Goal: Task Accomplishment & Management: Use online tool/utility

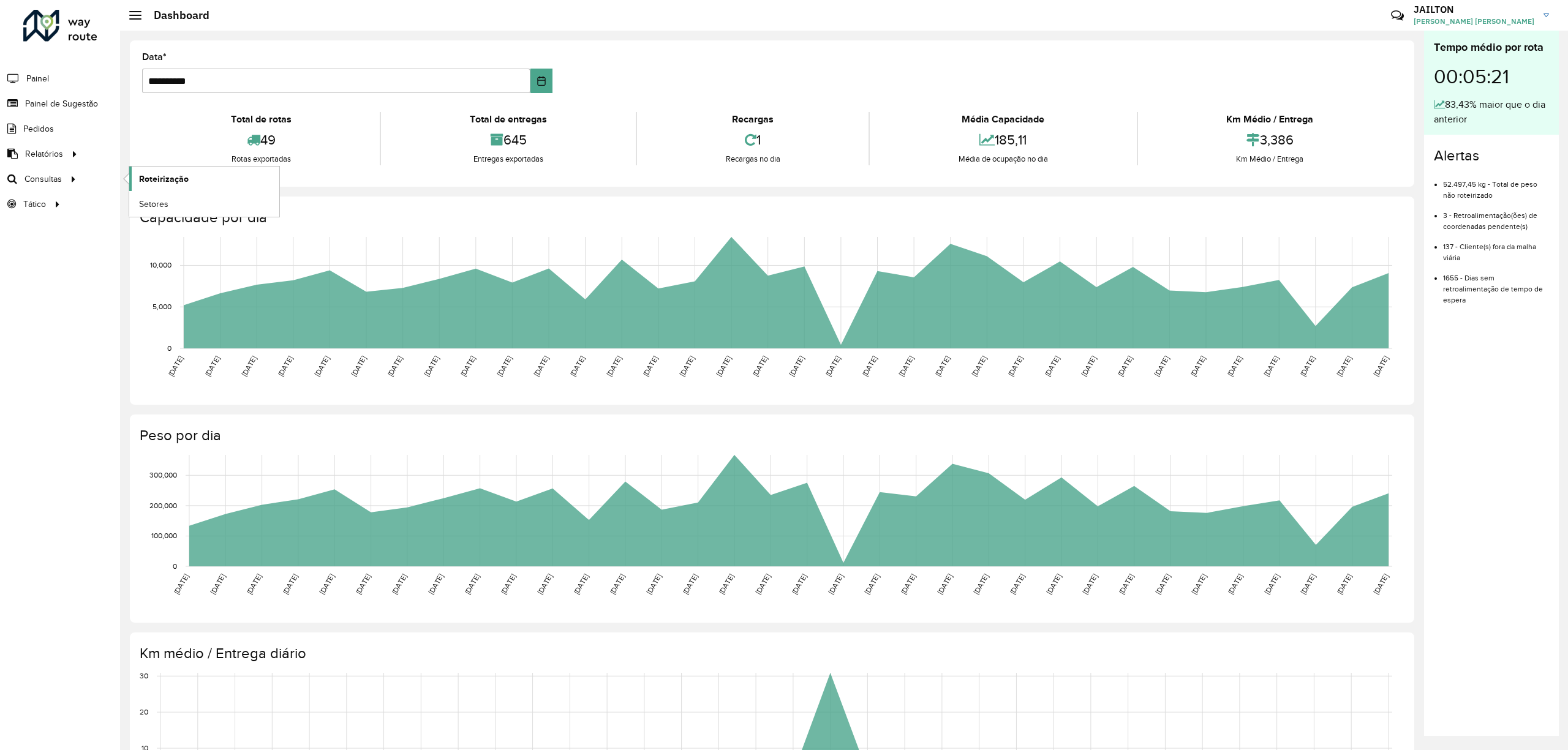
click at [165, 189] on link "Roteirização" at bounding box center [204, 179] width 150 height 24
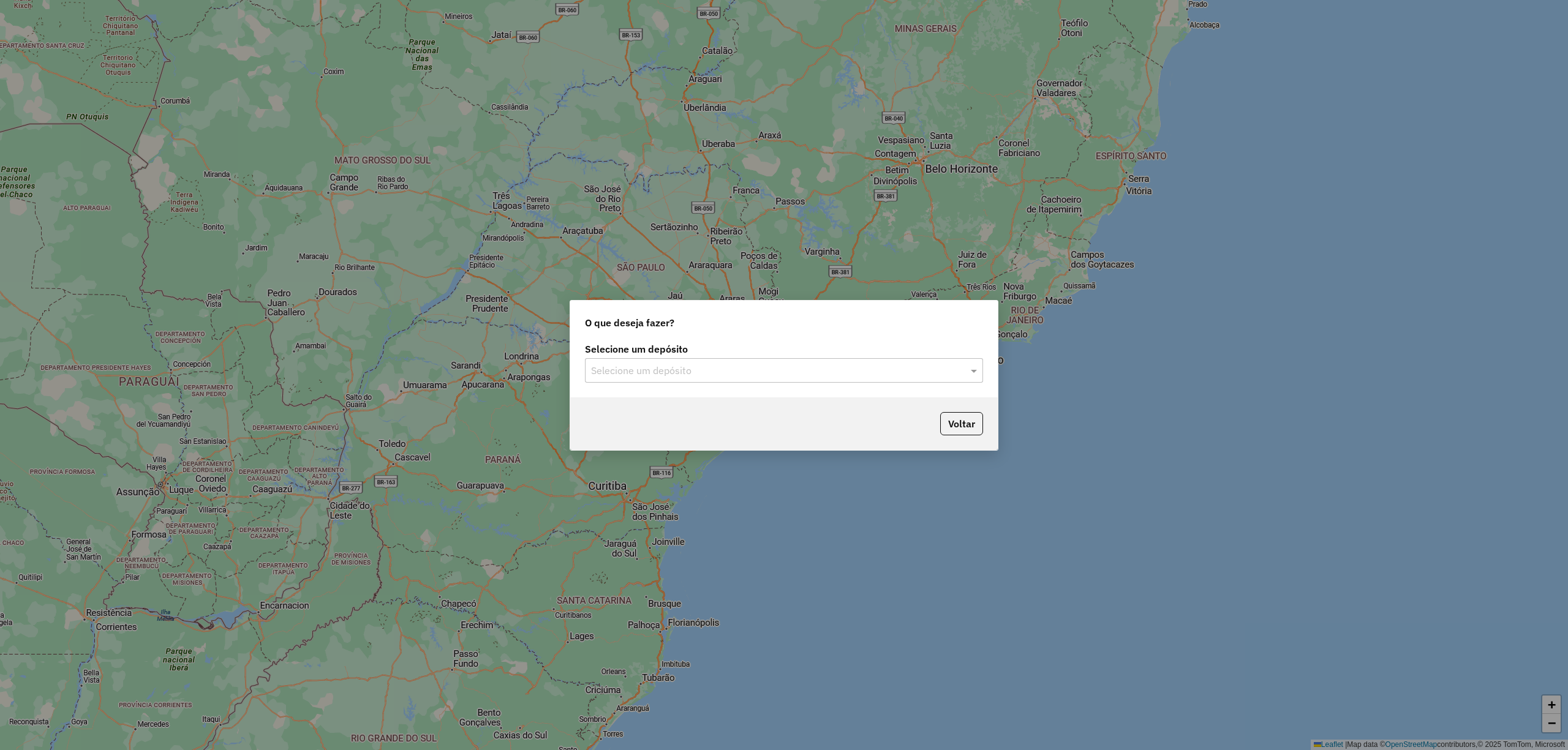
click at [799, 353] on label "Selecione um depósito" at bounding box center [783, 349] width 398 height 15
click at [635, 364] on input "text" at bounding box center [772, 371] width 361 height 15
click at [637, 393] on ng-dropdown-panel "CDD Embu" at bounding box center [783, 406] width 398 height 35
click at [648, 407] on div "CDD Embu" at bounding box center [783, 405] width 396 height 21
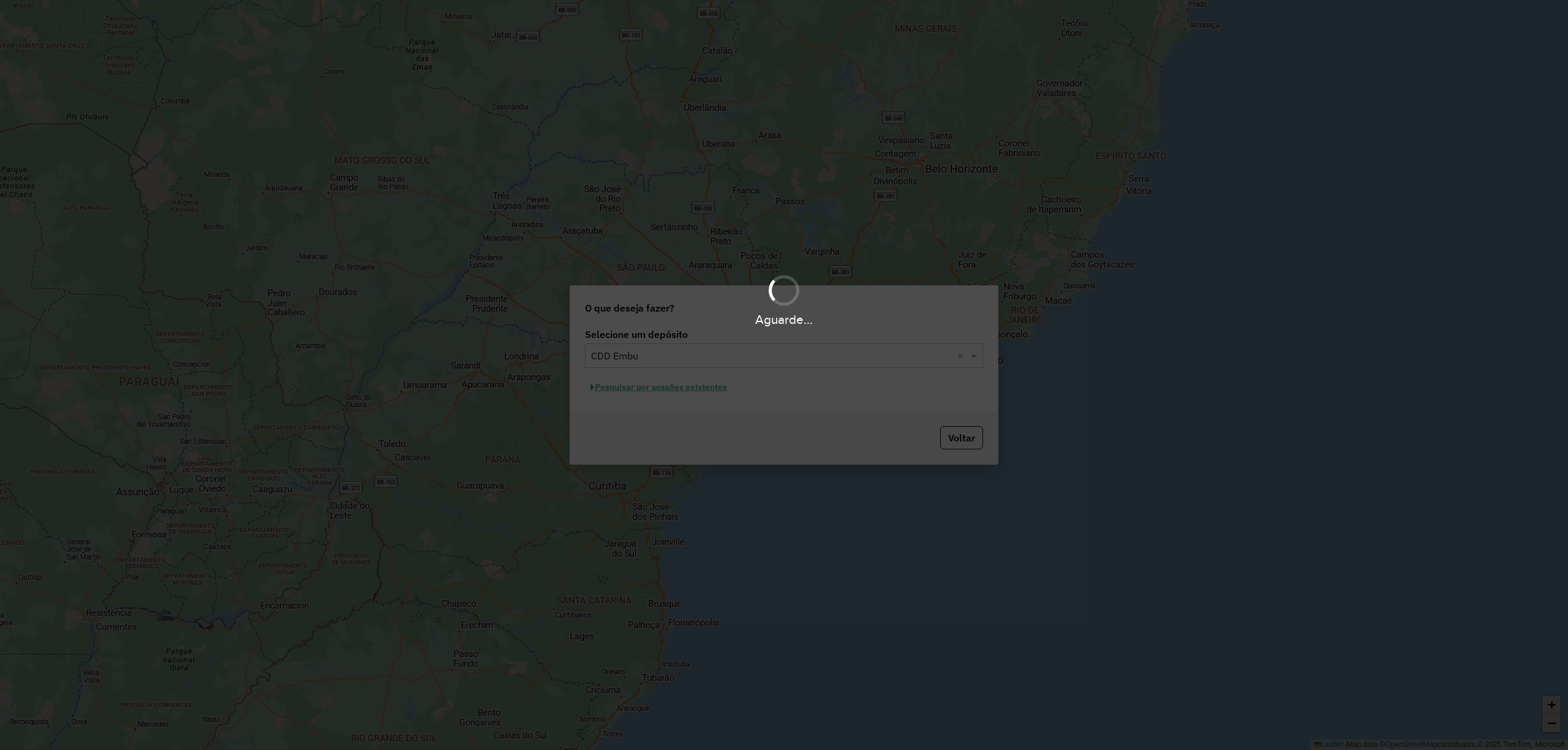
click at [780, 381] on div "Aguarde..." at bounding box center [784, 375] width 1568 height 750
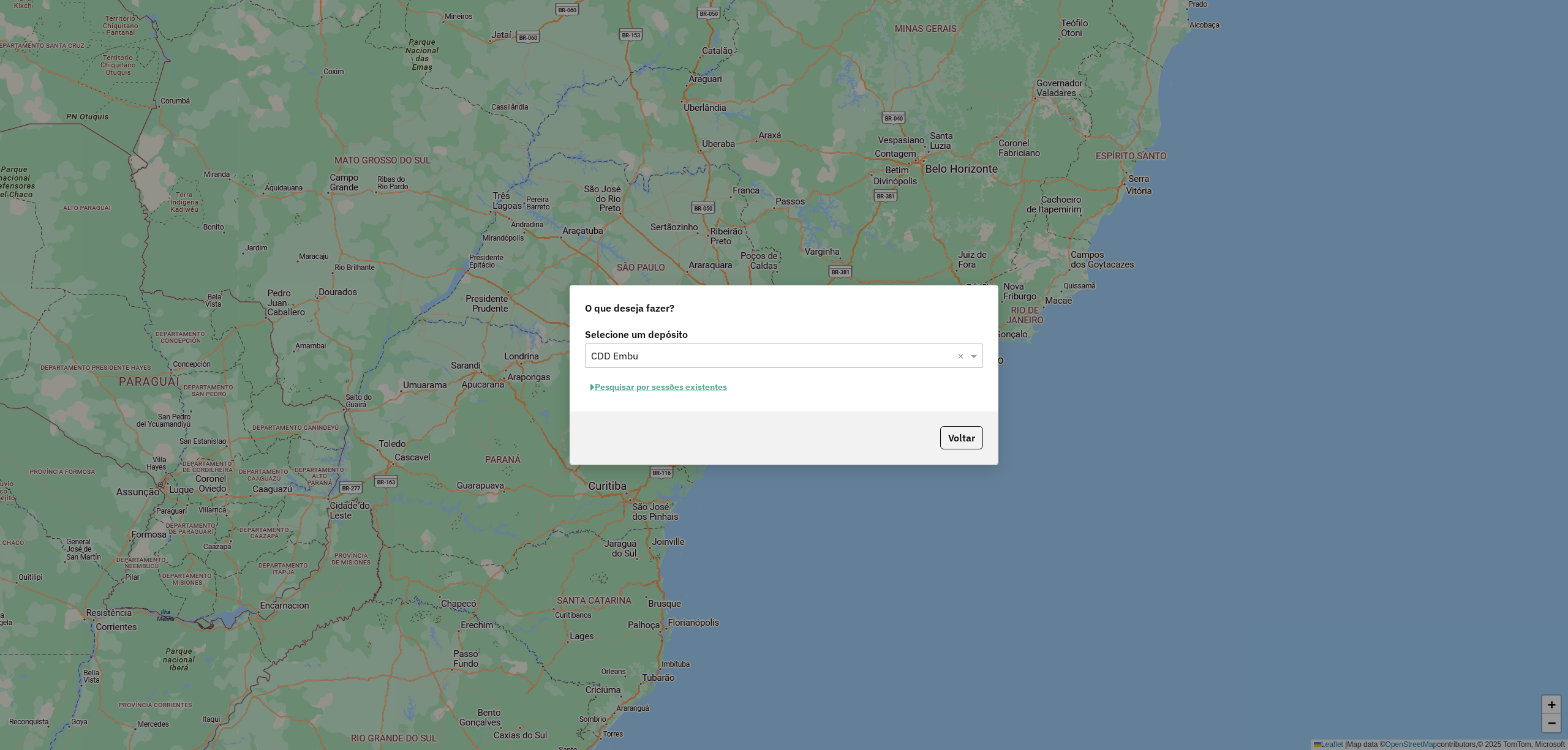
click at [694, 381] on button "Pesquisar por sessões existentes" at bounding box center [658, 387] width 147 height 19
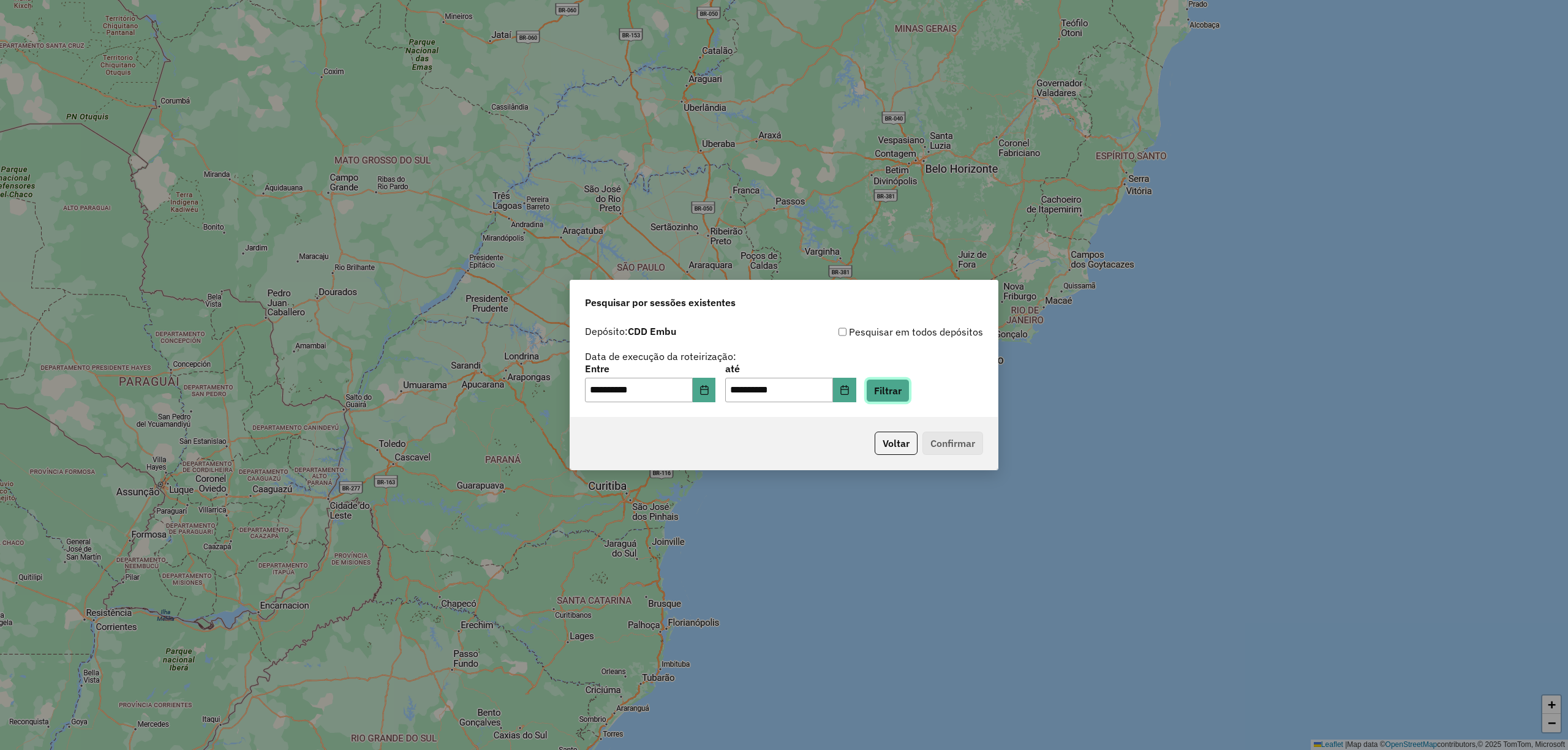
click at [909, 390] on button "Filtrar" at bounding box center [887, 391] width 43 height 23
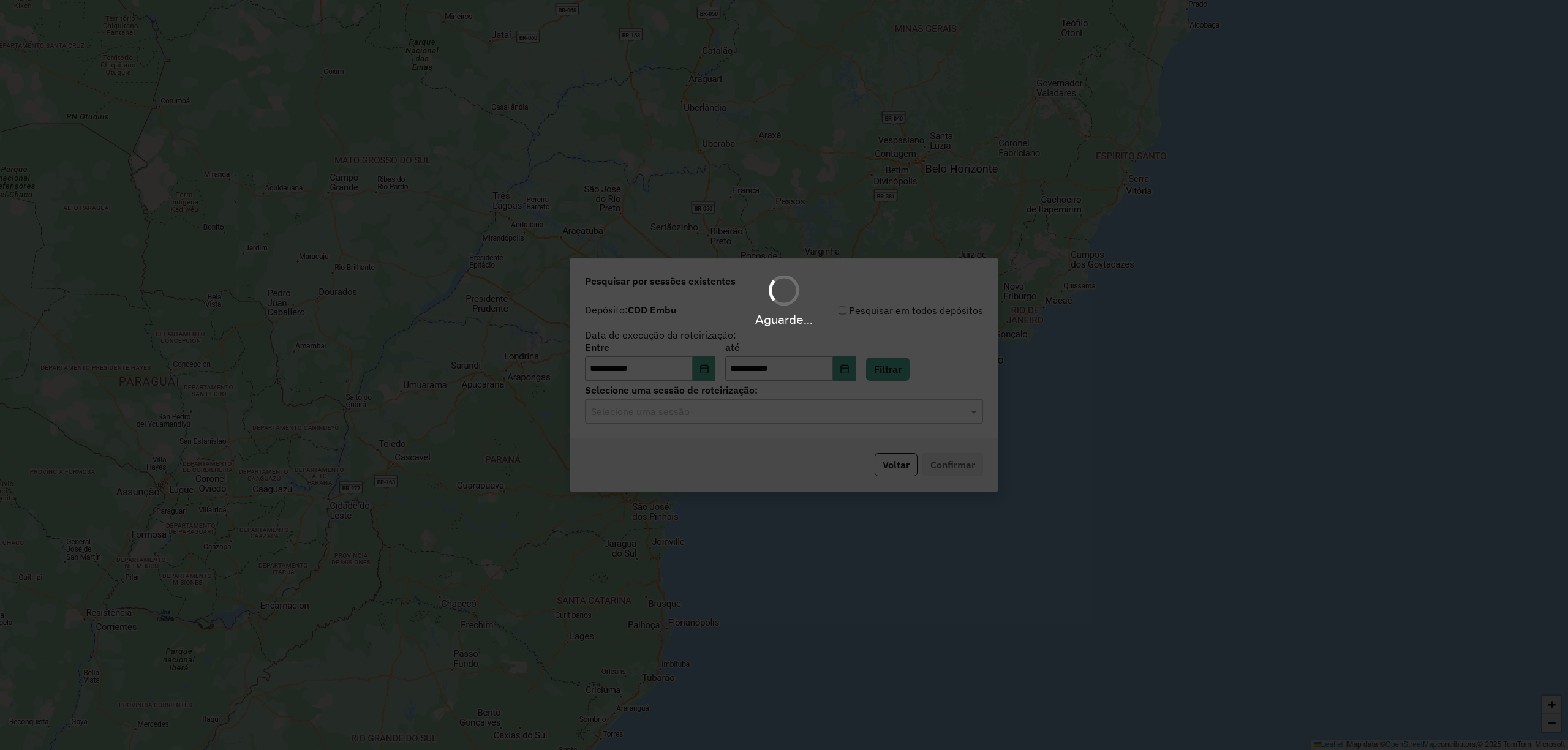
click at [875, 418] on input "text" at bounding box center [772, 412] width 361 height 15
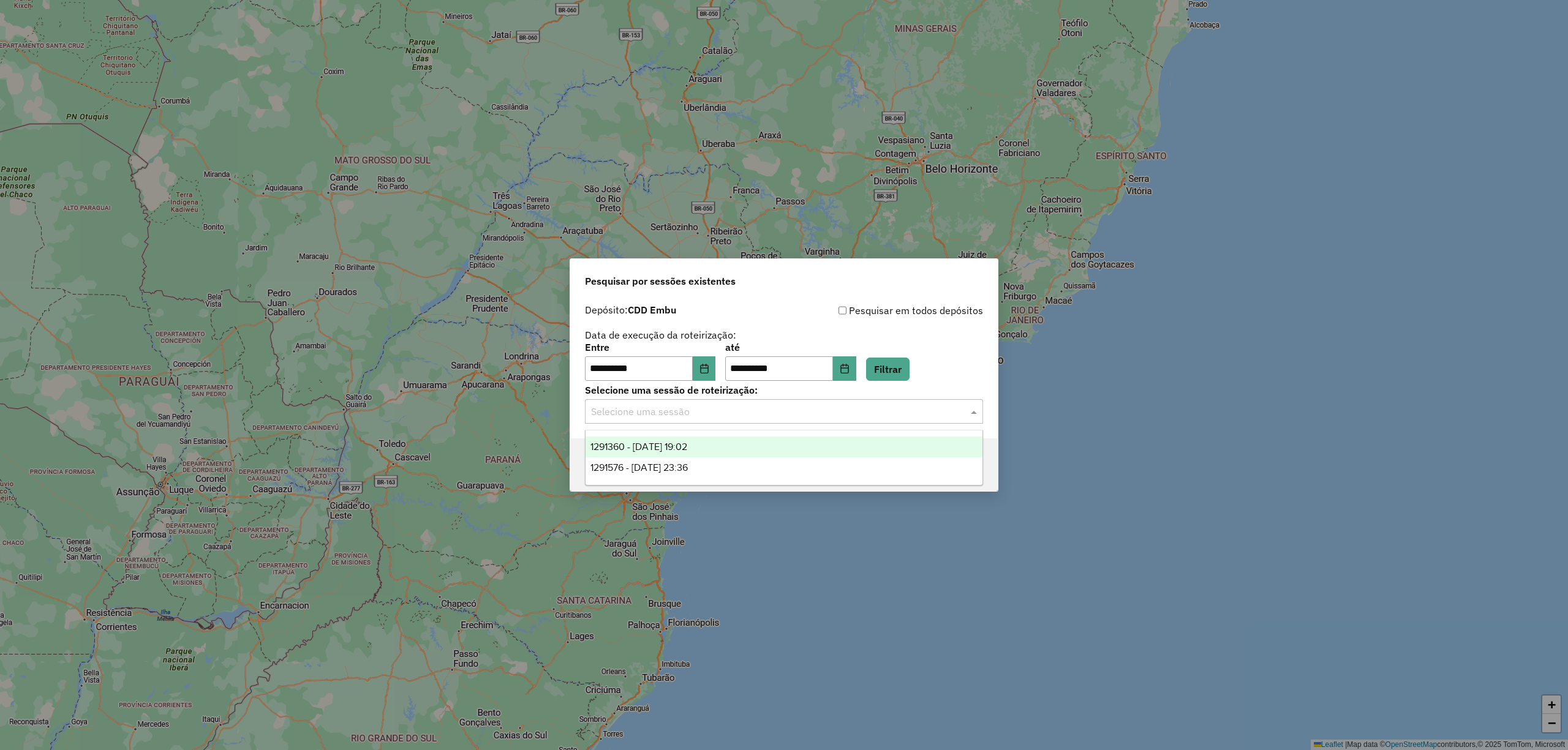
click at [726, 444] on div "1291360 - 09/10/2025 19:02" at bounding box center [783, 447] width 396 height 21
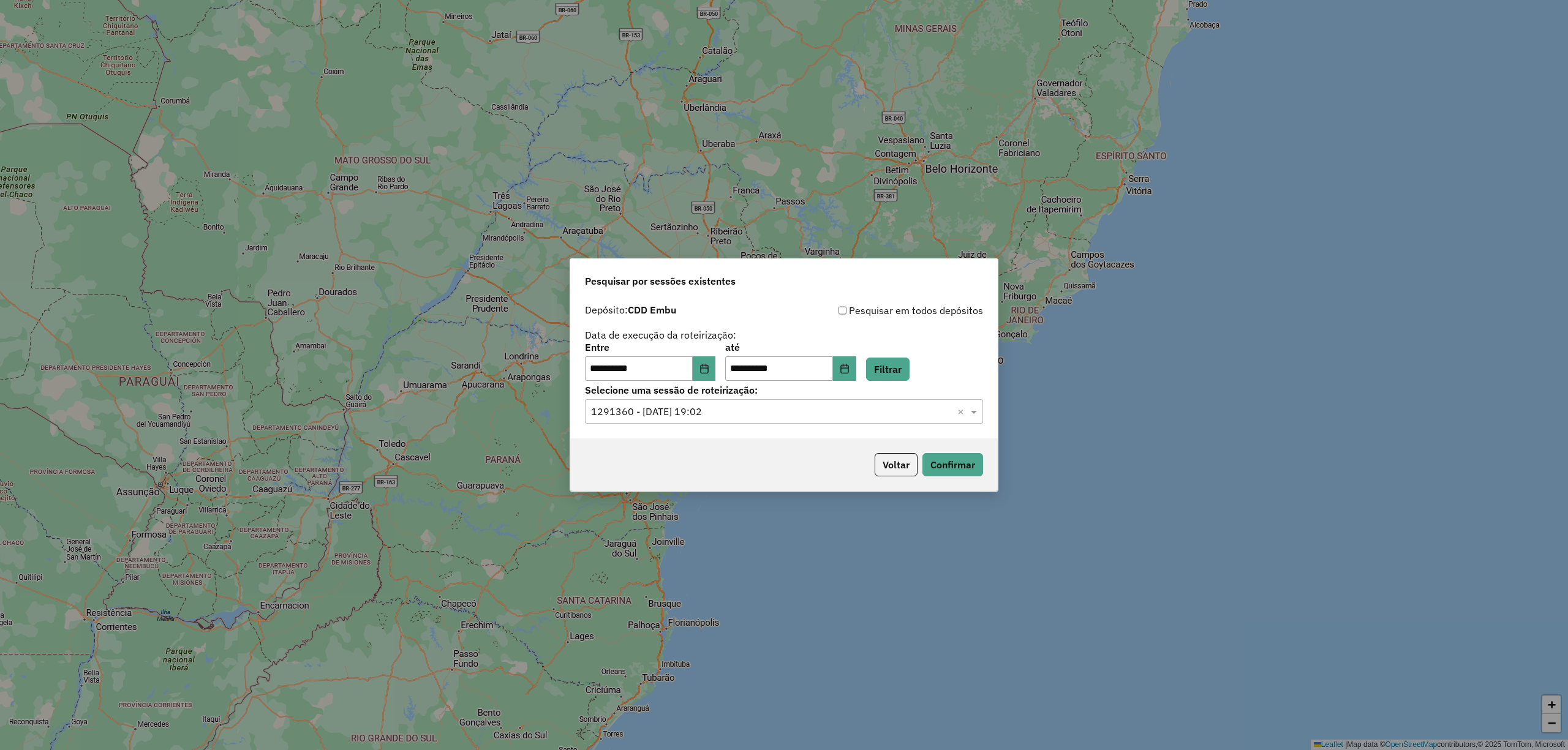
click at [955, 442] on div "Voltar Confirmar" at bounding box center [783, 465] width 428 height 53
click at [968, 462] on button "Confirmar" at bounding box center [952, 465] width 60 height 23
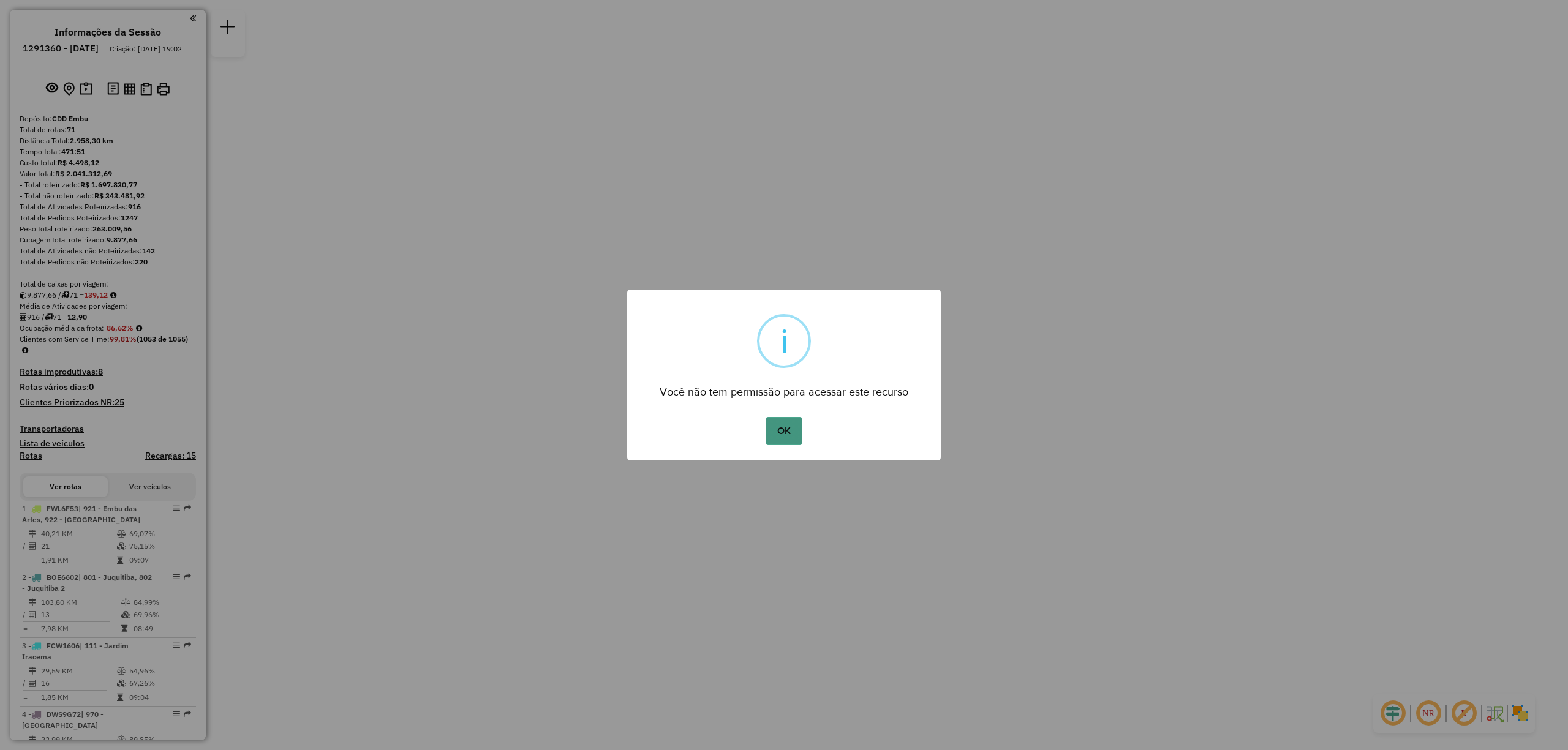
drag, startPoint x: 760, startPoint y: 421, endPoint x: 777, endPoint y: 428, distance: 18.4
click at [763, 420] on div "OK No Cancel" at bounding box center [783, 431] width 314 height 34
click at [777, 428] on button "OK" at bounding box center [783, 431] width 36 height 28
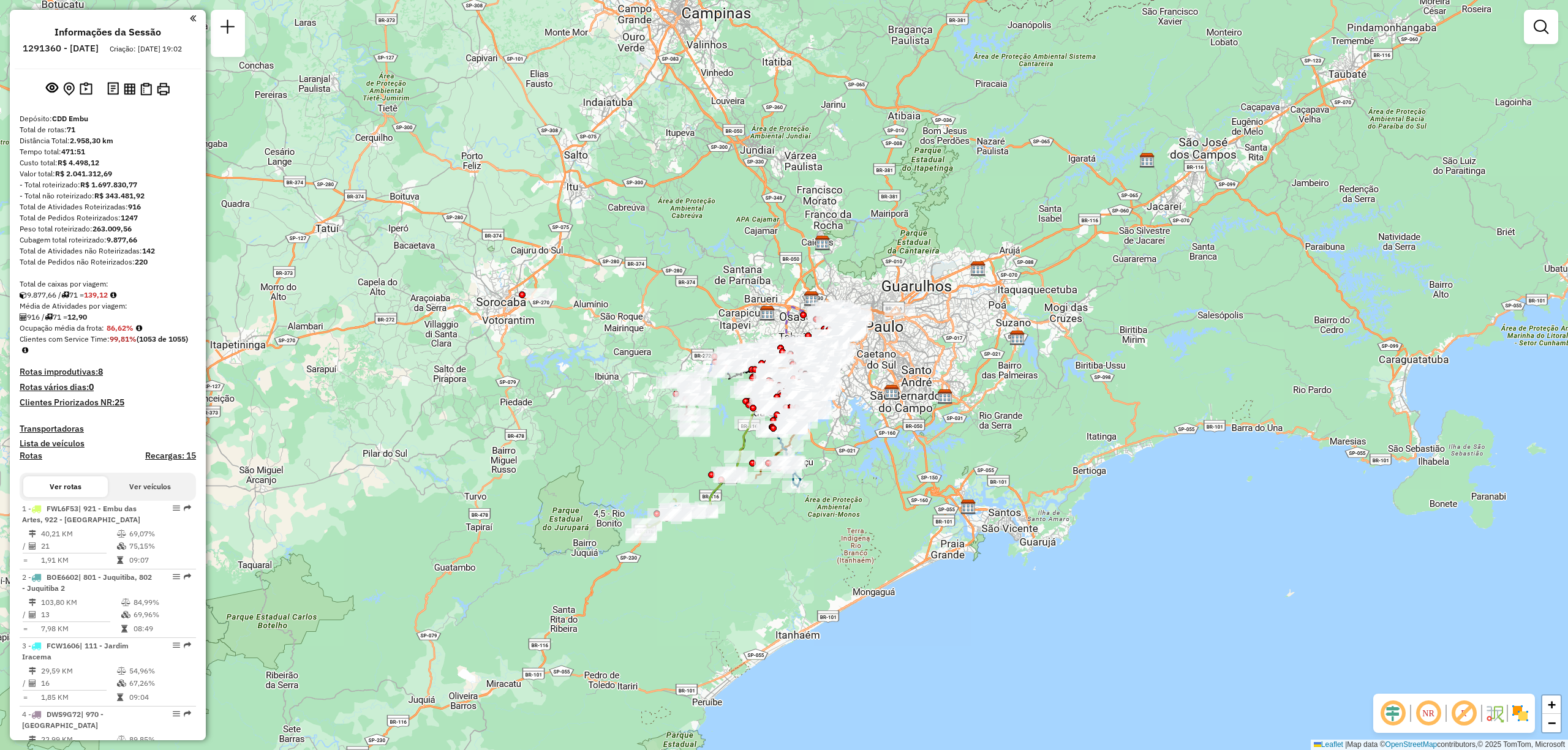
click at [1520, 713] on img at bounding box center [1520, 714] width 20 height 20
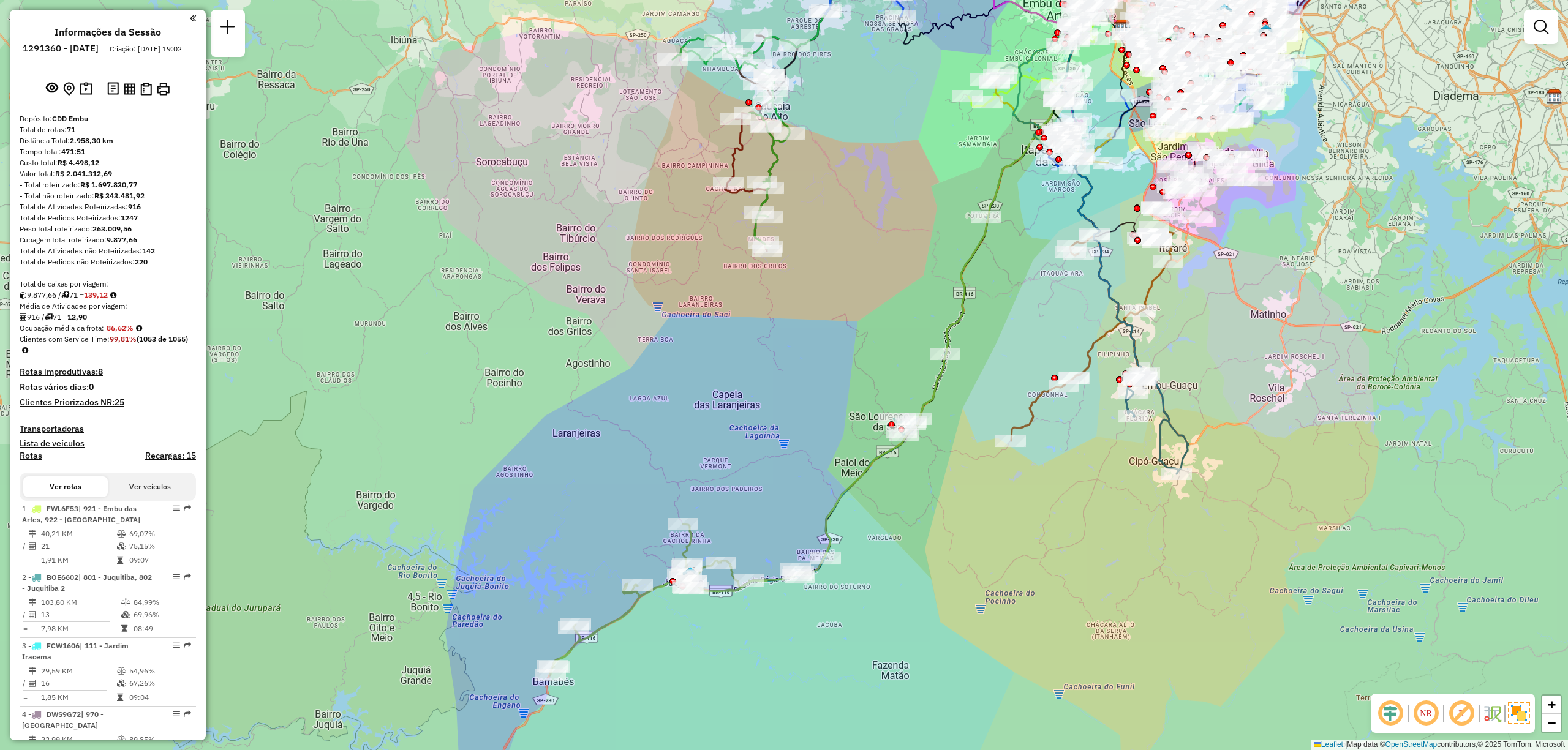
drag, startPoint x: 1064, startPoint y: 491, endPoint x: 1084, endPoint y: 468, distance: 30.5
click at [1084, 468] on div "Janela de atendimento Grade de atendimento Capacidade Transportadoras Veículos …" at bounding box center [784, 375] width 1568 height 750
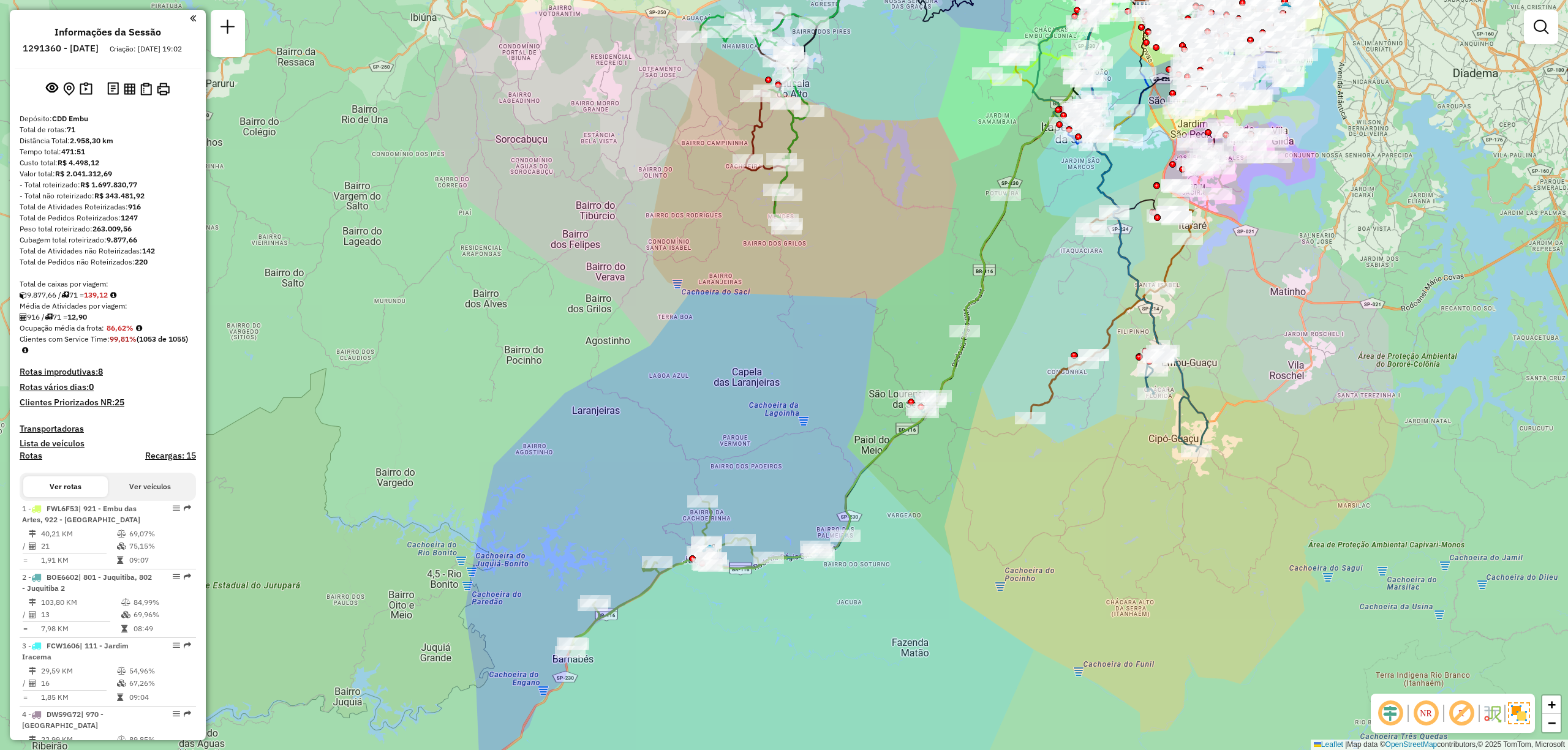
click at [1466, 720] on em at bounding box center [1461, 713] width 29 height 29
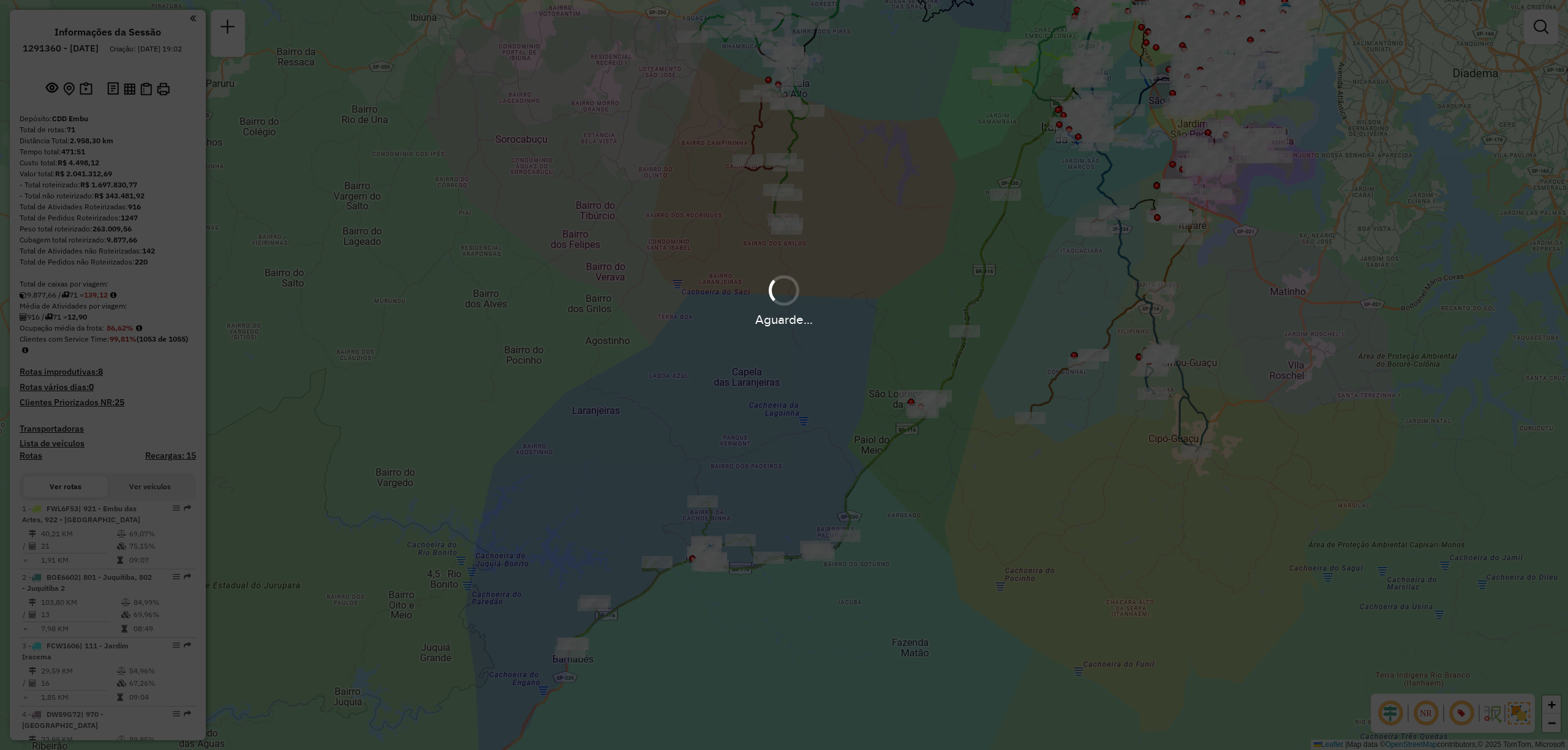
click at [1429, 712] on div "Aguarde..." at bounding box center [784, 375] width 1568 height 750
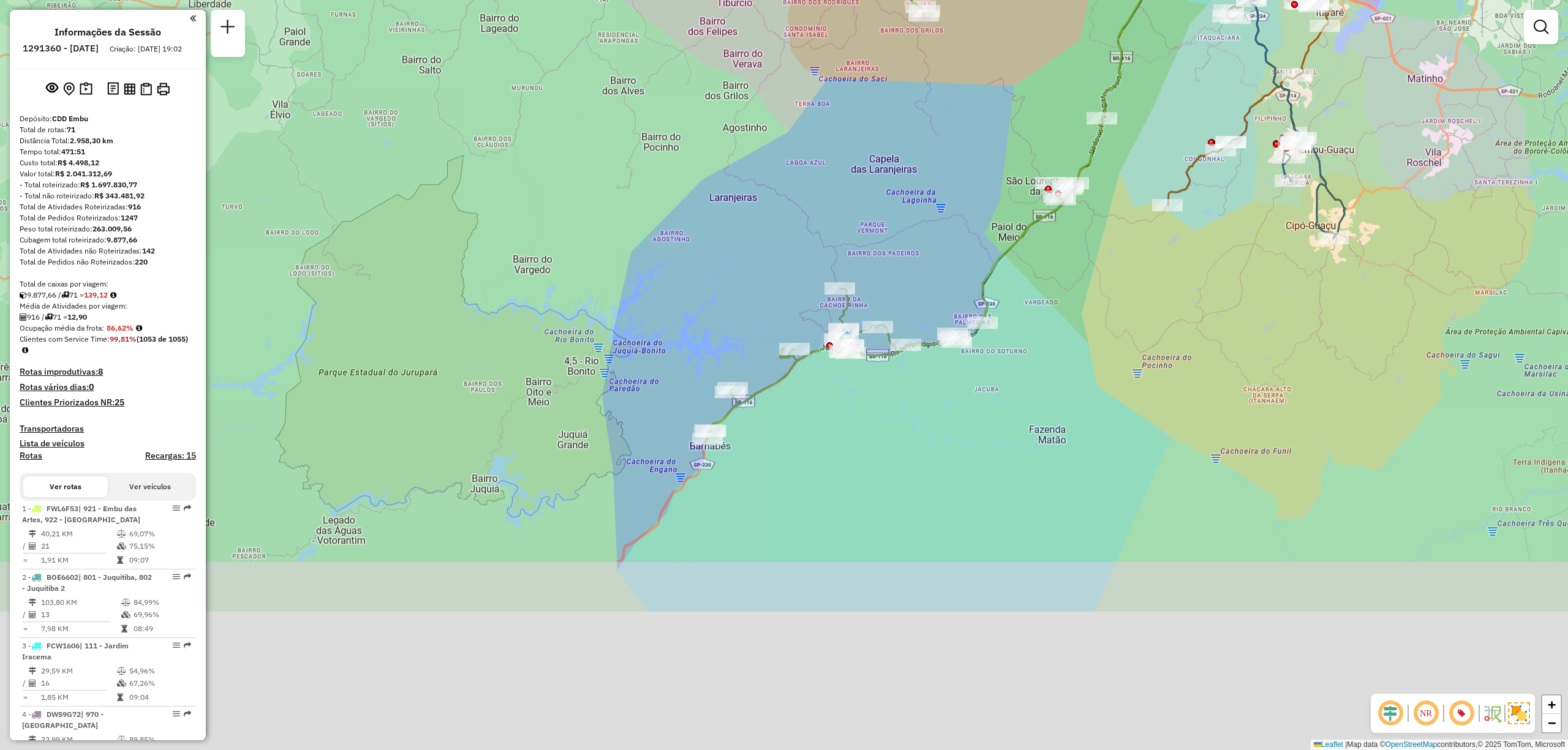
drag, startPoint x: 881, startPoint y: 537, endPoint x: 1020, endPoint y: 346, distance: 236.2
click at [1019, 328] on div "Janela de atendimento Grade de atendimento Capacidade Transportadoras Veículos …" at bounding box center [784, 375] width 1568 height 750
